Goal: Task Accomplishment & Management: Complete application form

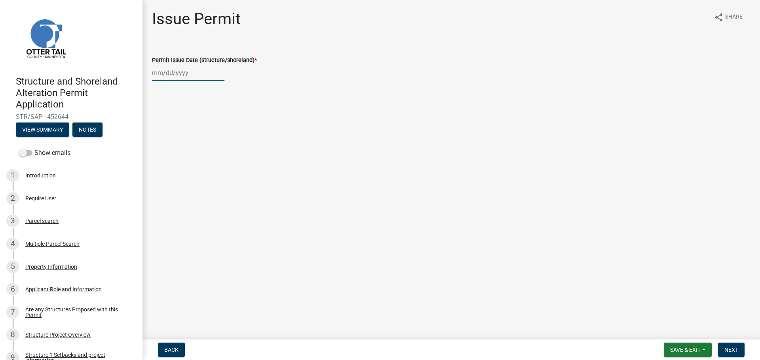
click at [157, 72] on div at bounding box center [188, 73] width 72 height 16
select select "8"
select select "2025"
click at [183, 141] on div "13" at bounding box center [185, 140] width 13 height 13
type input "[DATE]"
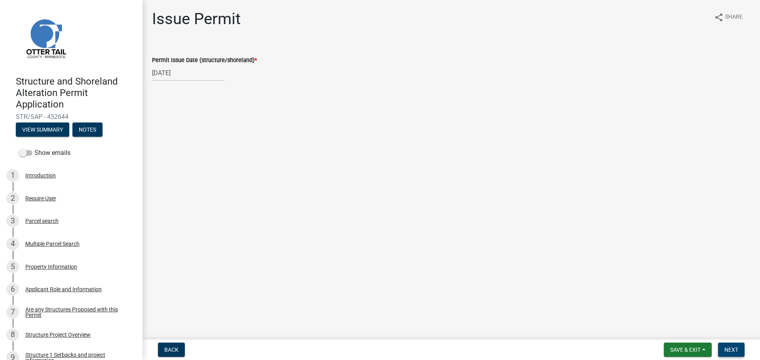
click at [729, 346] on button "Next" at bounding box center [731, 350] width 27 height 14
click at [734, 353] on span "Next" at bounding box center [731, 350] width 14 height 6
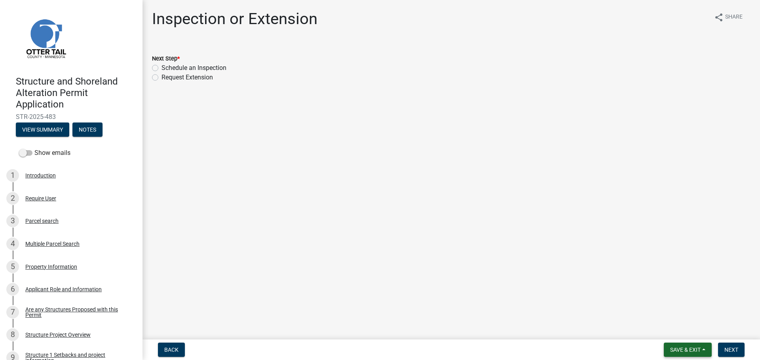
click at [688, 348] on span "Save & Exit" at bounding box center [685, 350] width 30 height 6
click at [667, 330] on button "Save & Exit" at bounding box center [679, 329] width 63 height 19
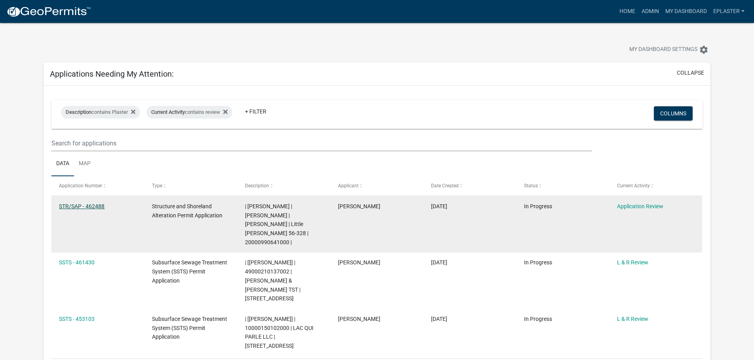
click at [96, 206] on link "STR/SAP - 462488" at bounding box center [82, 206] width 46 height 6
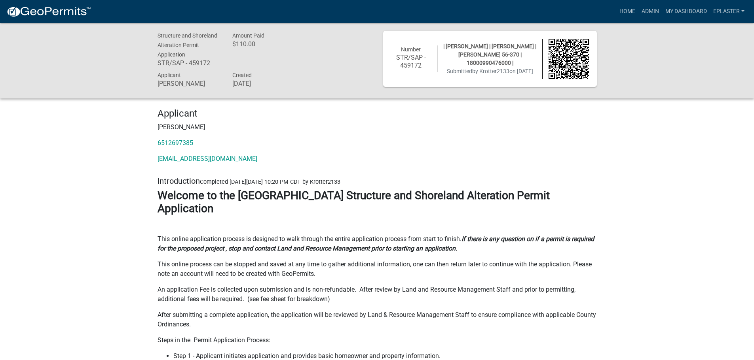
scroll to position [12068, 0]
